Goal: Task Accomplishment & Management: Manage account settings

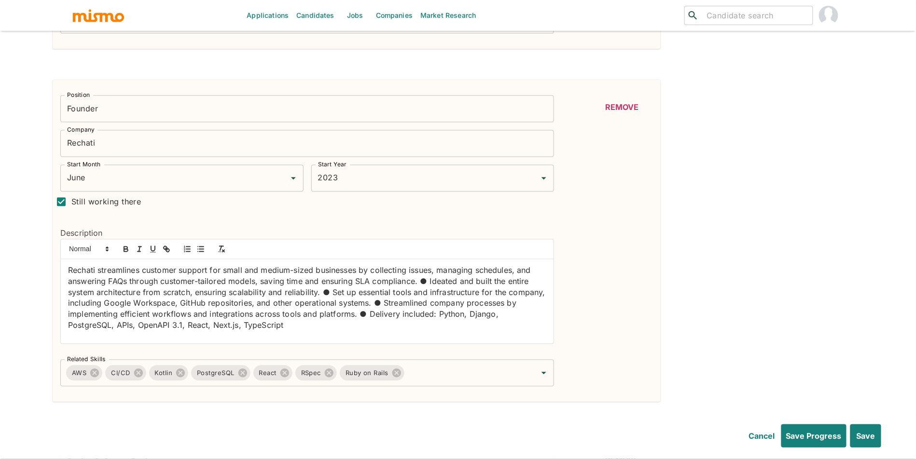
scroll to position [588, 0]
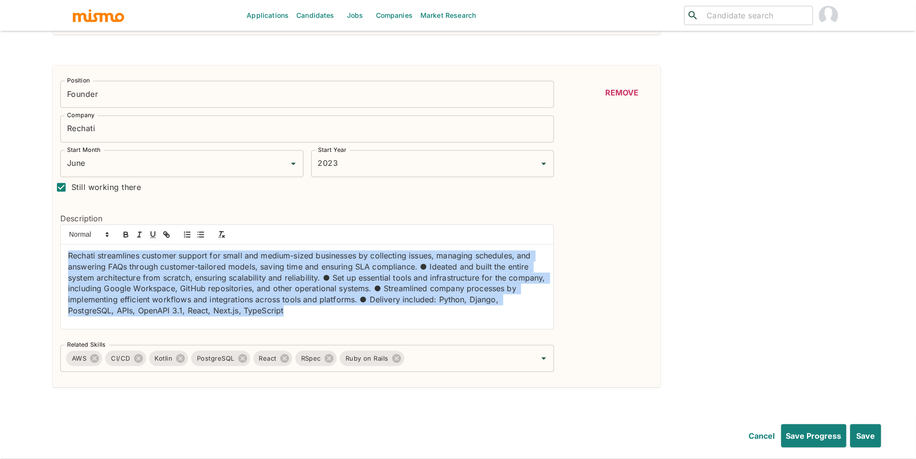
drag, startPoint x: 247, startPoint y: 322, endPoint x: 46, endPoint y: 250, distance: 213.5
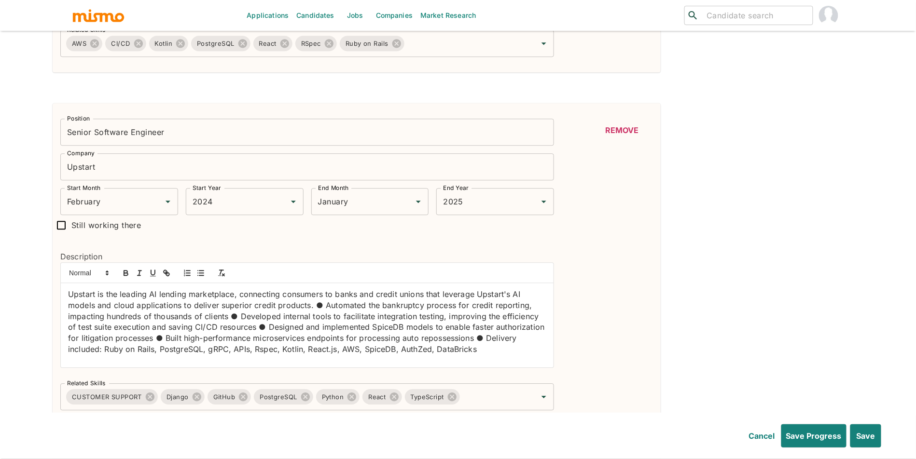
scroll to position [948, 0]
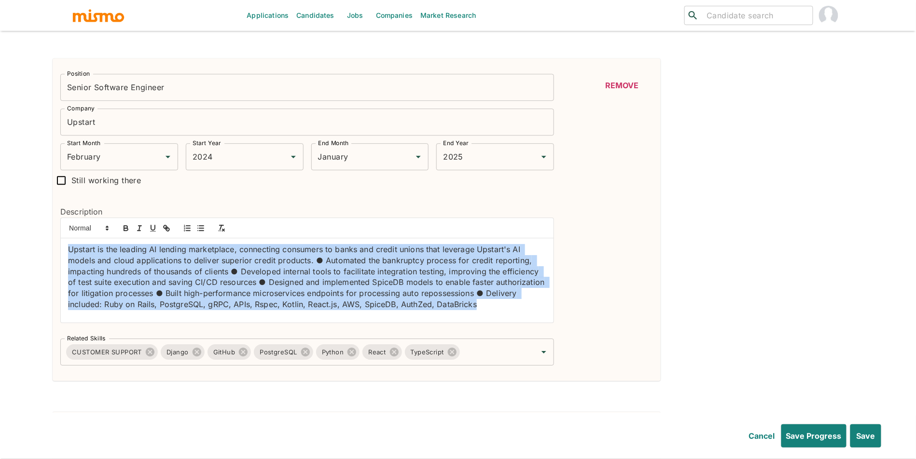
drag, startPoint x: 284, startPoint y: 291, endPoint x: 39, endPoint y: 257, distance: 247.6
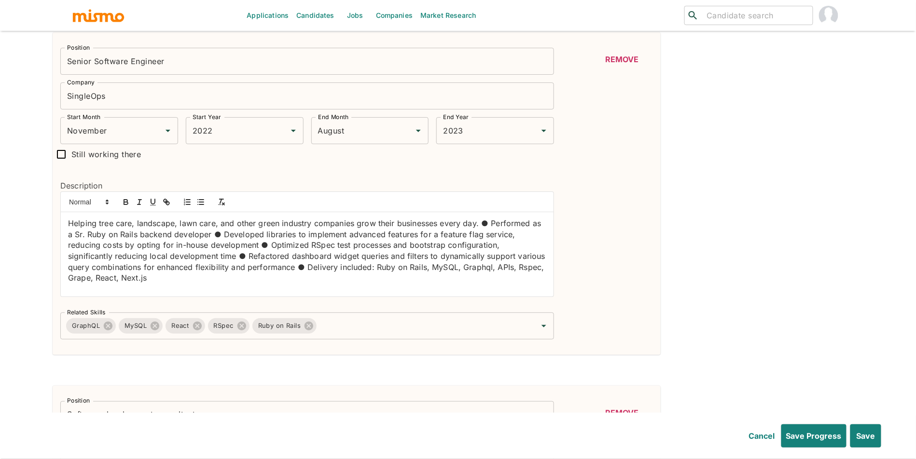
scroll to position [1312, 0]
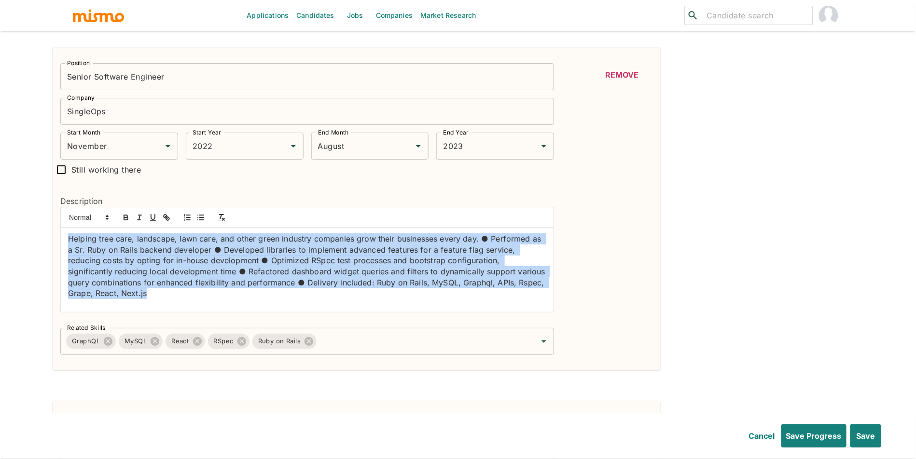
drag, startPoint x: 247, startPoint y: 302, endPoint x: 49, endPoint y: 240, distance: 207.2
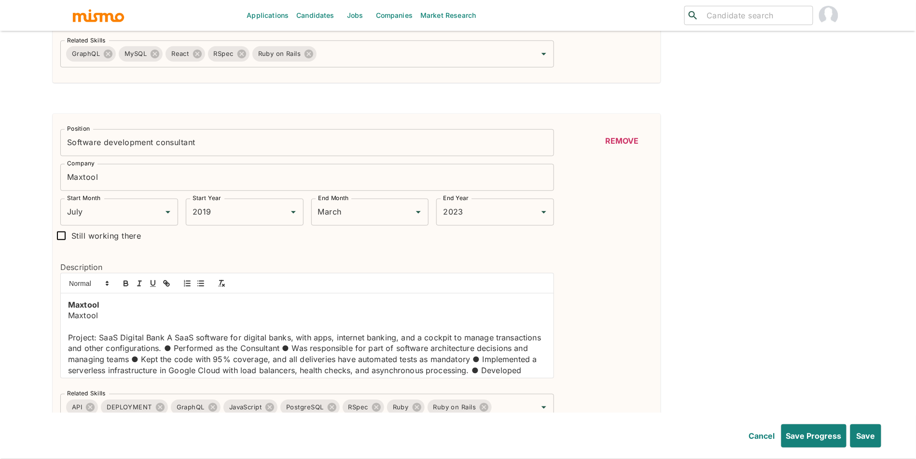
scroll to position [1629, 0]
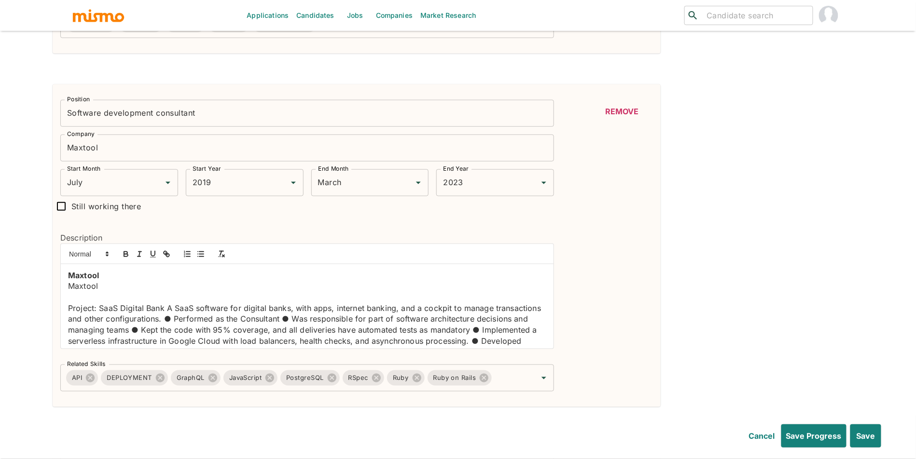
click at [399, 201] on div "Position Software development consultant Position Company Maxtool Company Start…" at bounding box center [303, 242] width 501 height 300
click at [392, 188] on input "March" at bounding box center [357, 183] width 82 height 18
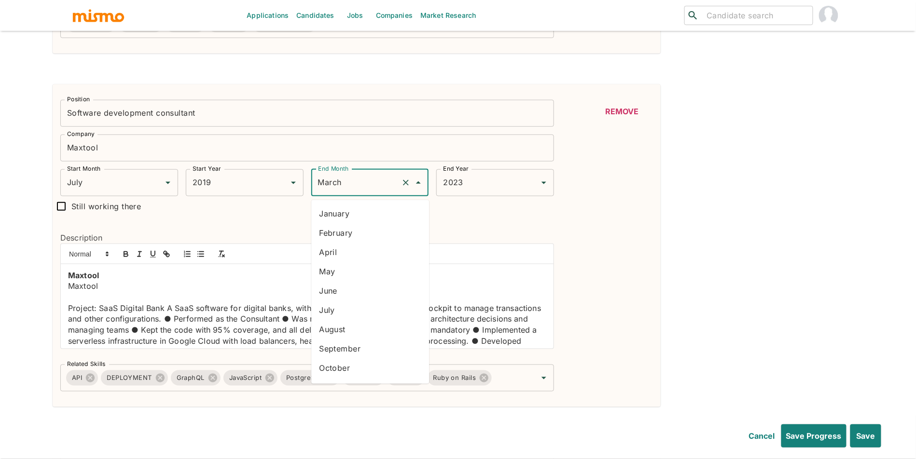
click at [364, 329] on li "August" at bounding box center [370, 329] width 118 height 19
type input "August"
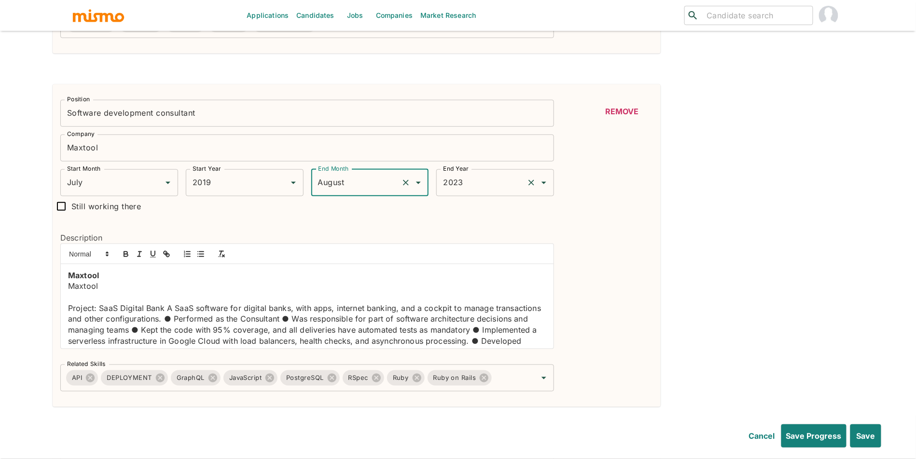
click at [476, 190] on input "2023" at bounding box center [482, 183] width 82 height 18
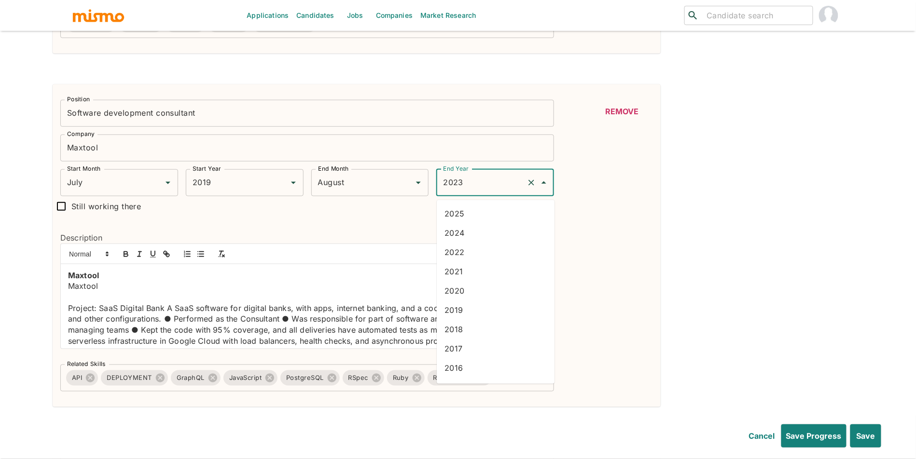
click at [465, 275] on li "2021" at bounding box center [496, 271] width 118 height 19
type input "2021"
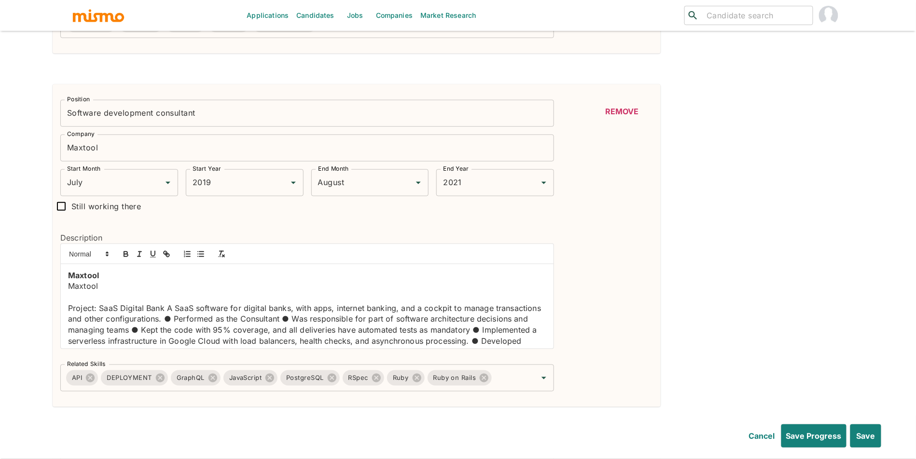
scroll to position [136, 0]
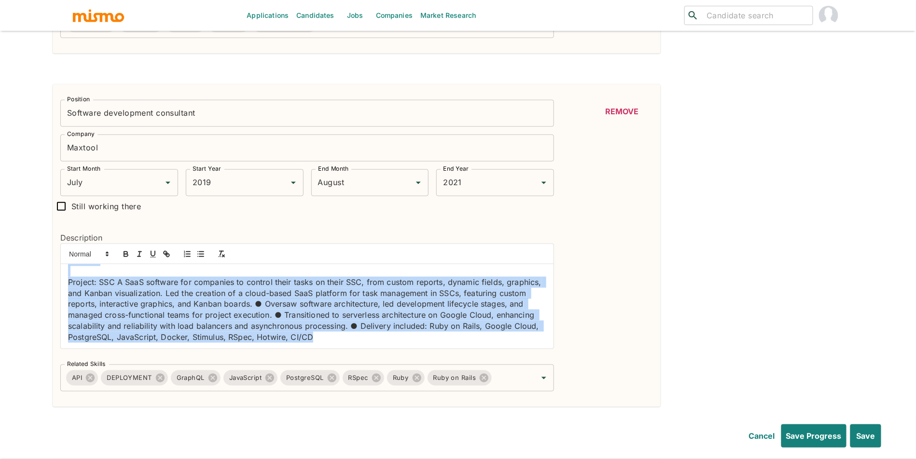
drag, startPoint x: 69, startPoint y: 279, endPoint x: 210, endPoint y: 407, distance: 189.9
click at [210, 407] on div "Position Software development consultant Position Company Maxtool Company Start…" at bounding box center [357, 245] width 608 height 323
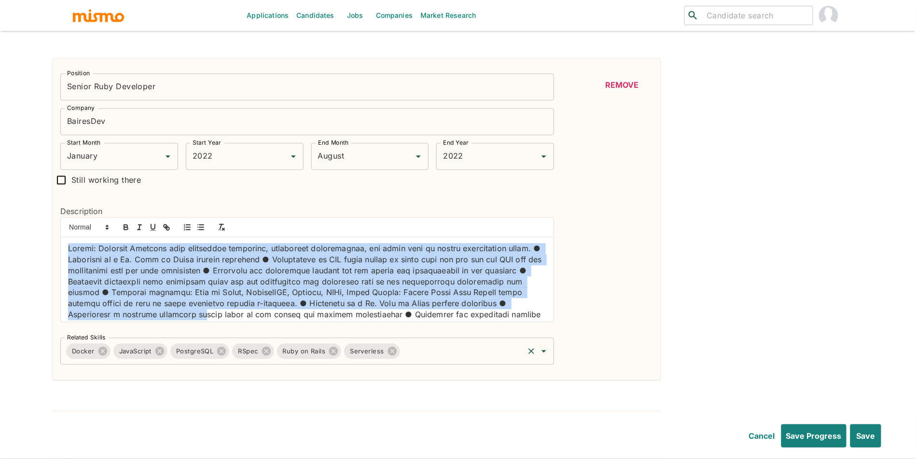
scroll to position [37, 0]
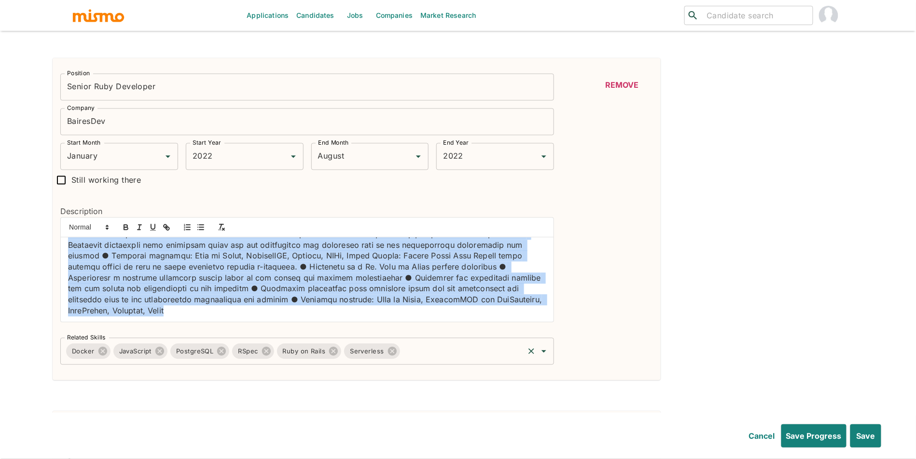
drag, startPoint x: 67, startPoint y: 251, endPoint x: 254, endPoint y: 370, distance: 222.1
click at [254, 366] on div "Position Senior Ruby Developer Position Company BairesDev Company Start Month J…" at bounding box center [303, 216] width 501 height 300
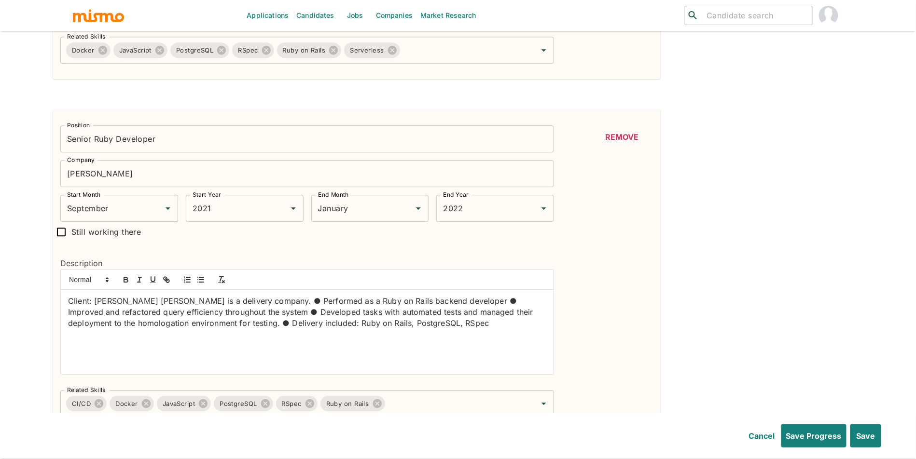
scroll to position [2341, 0]
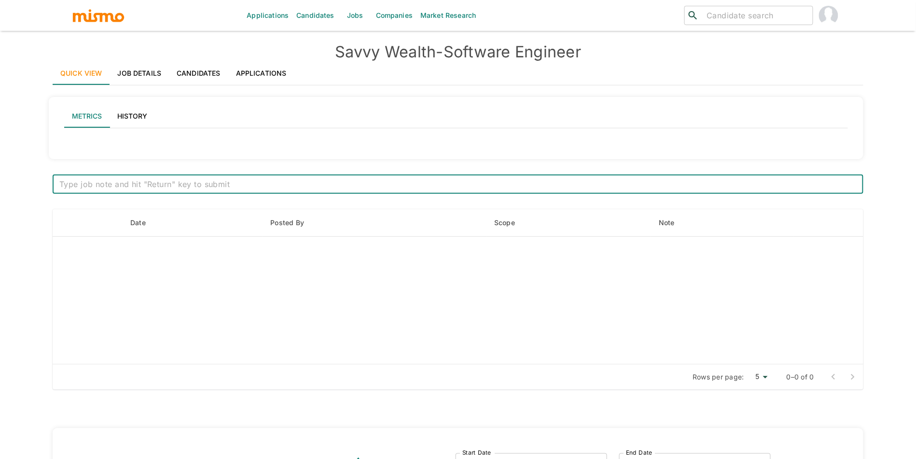
type input "Active statuses"
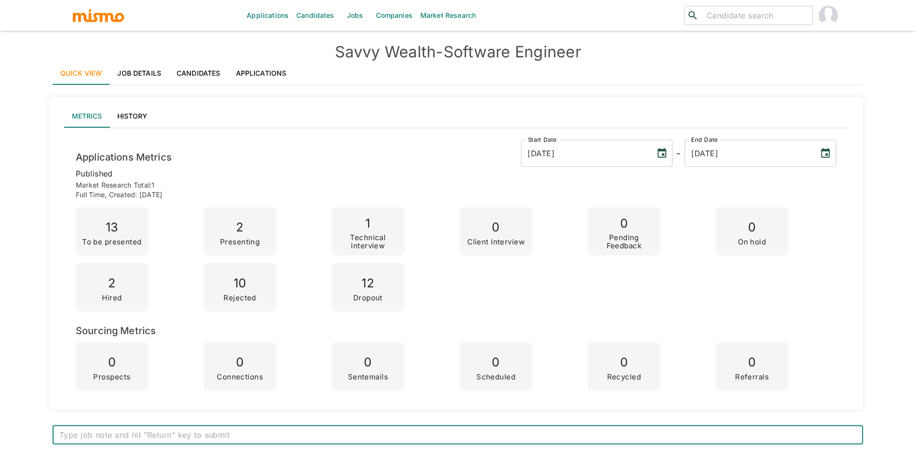
click at [248, 80] on link "Applications" at bounding box center [261, 73] width 66 height 23
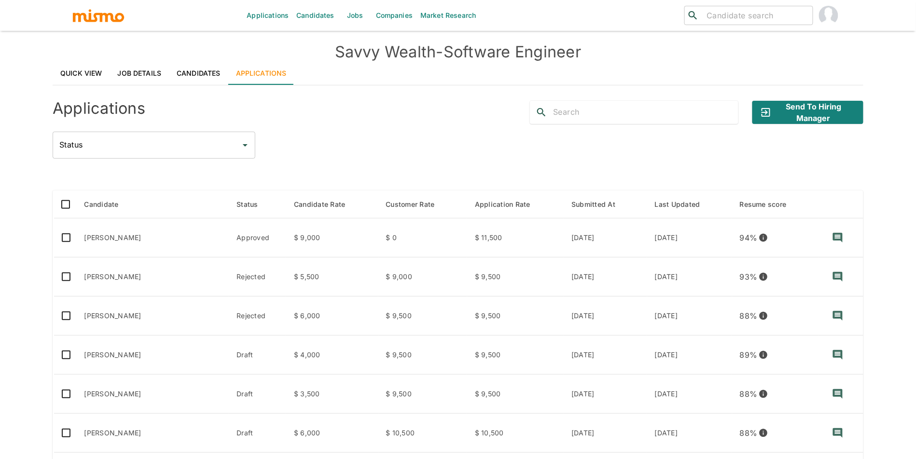
click at [137, 72] on link "Job Details" at bounding box center [139, 73] width 59 height 23
